Goal: Navigation & Orientation: Find specific page/section

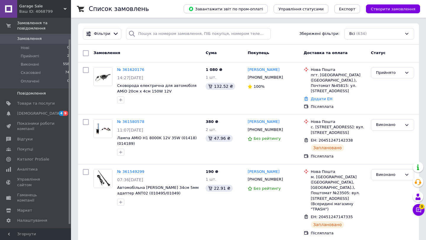
scroll to position [16, 0]
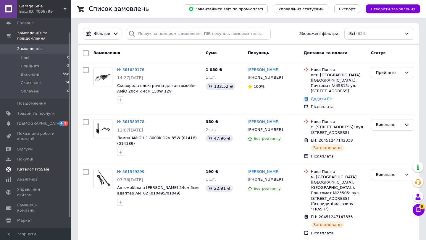
click at [30, 168] on span "Каталог ProSale" at bounding box center [33, 169] width 32 height 5
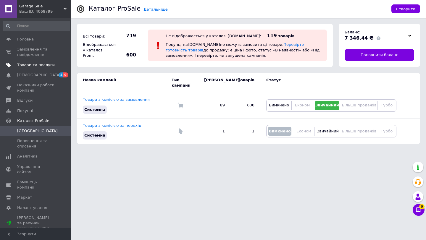
click at [29, 63] on span "Товари та послуги" at bounding box center [36, 64] width 38 height 5
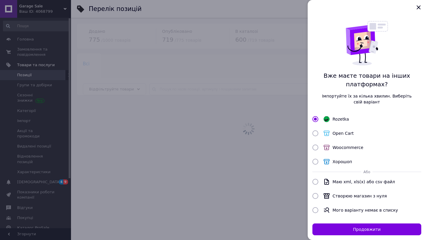
click at [30, 50] on div at bounding box center [213, 120] width 426 height 240
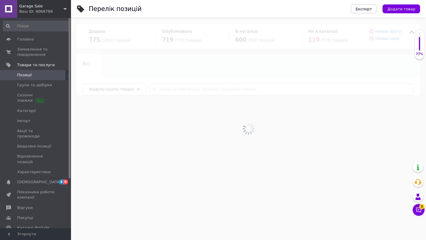
click at [30, 50] on span "Замовлення та повідомлення" at bounding box center [36, 52] width 38 height 11
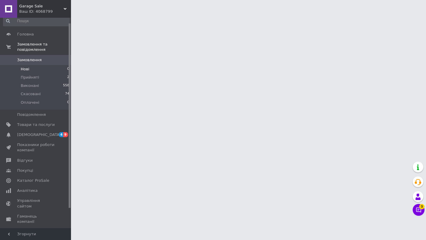
scroll to position [6, 0]
click at [27, 34] on span "Головна" at bounding box center [25, 33] width 17 height 5
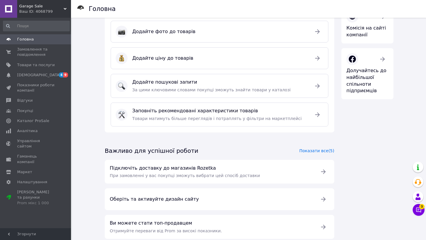
scroll to position [162, 0]
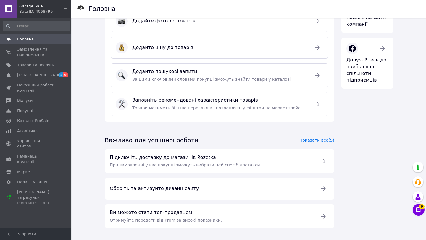
click at [309, 140] on link "Показати все (5)" at bounding box center [316, 140] width 35 height 5
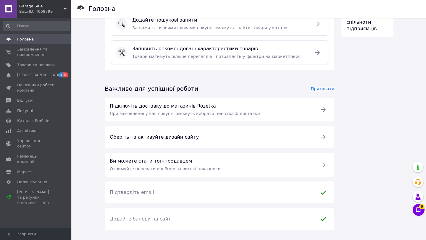
scroll to position [215, 0]
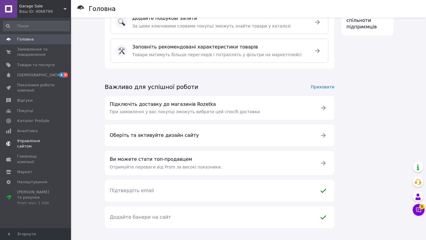
click at [32, 141] on span "Управління сайтом" at bounding box center [36, 143] width 38 height 11
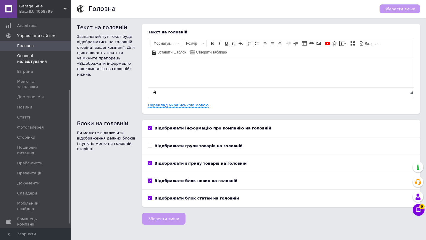
scroll to position [121, 0]
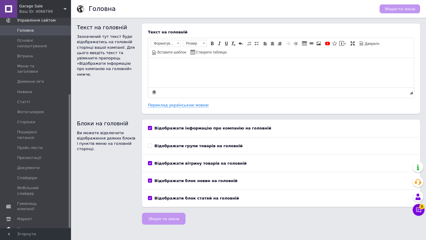
click at [25, 227] on span "Налаштування" at bounding box center [32, 229] width 30 height 5
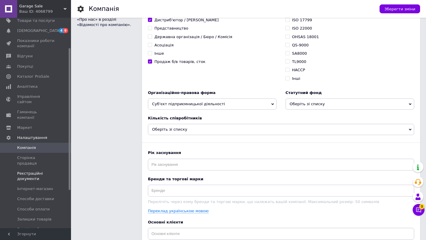
scroll to position [45, 0]
click at [24, 77] on span "Каталог ProSale" at bounding box center [33, 75] width 32 height 5
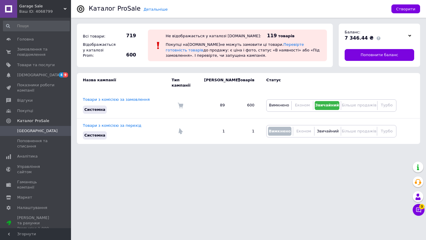
click at [36, 14] on div "Ваш ID: 4068799" at bounding box center [45, 11] width 52 height 5
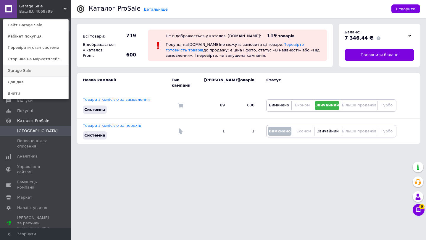
click at [22, 69] on link "Garage Sale" at bounding box center [35, 70] width 65 height 11
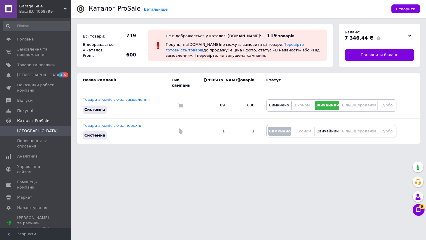
click at [48, 10] on div "Ваш ID: 4068799" at bounding box center [45, 11] width 52 height 5
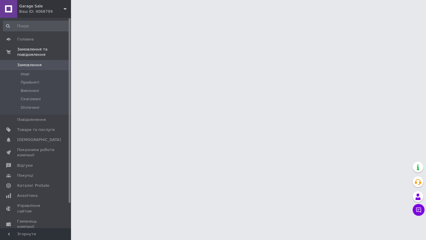
click at [45, 10] on div "Ваш ID: 4068799" at bounding box center [45, 11] width 52 height 5
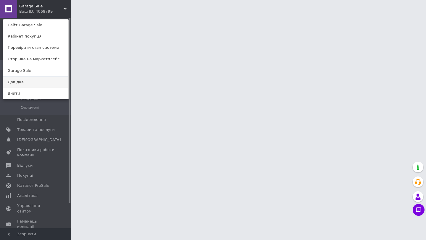
click at [20, 80] on link "Довідка" at bounding box center [35, 82] width 65 height 11
